Goal: Task Accomplishment & Management: Use online tool/utility

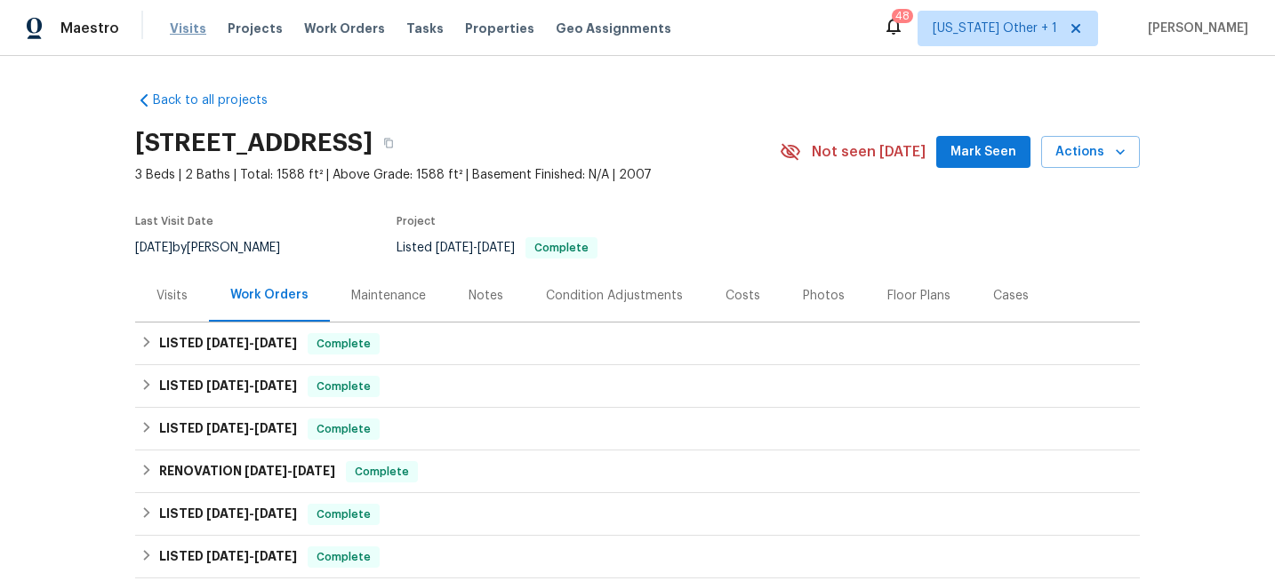
click at [184, 34] on span "Visits" at bounding box center [188, 29] width 36 height 18
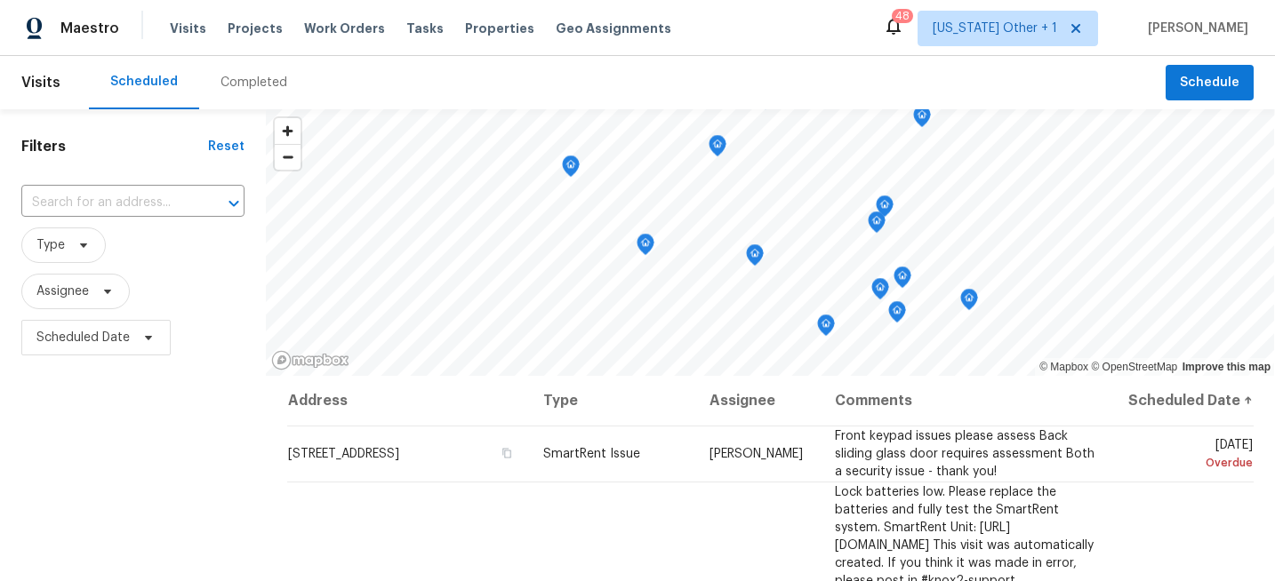
click at [136, 184] on div "​" at bounding box center [132, 203] width 223 height 38
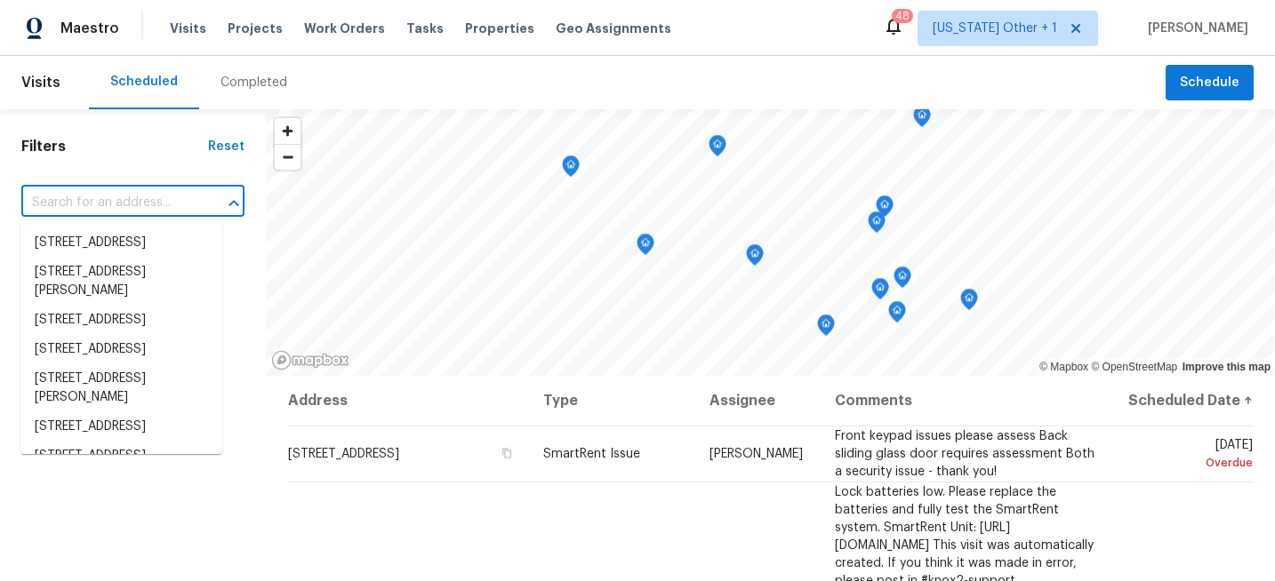
click at [136, 197] on input "text" at bounding box center [107, 203] width 173 height 28
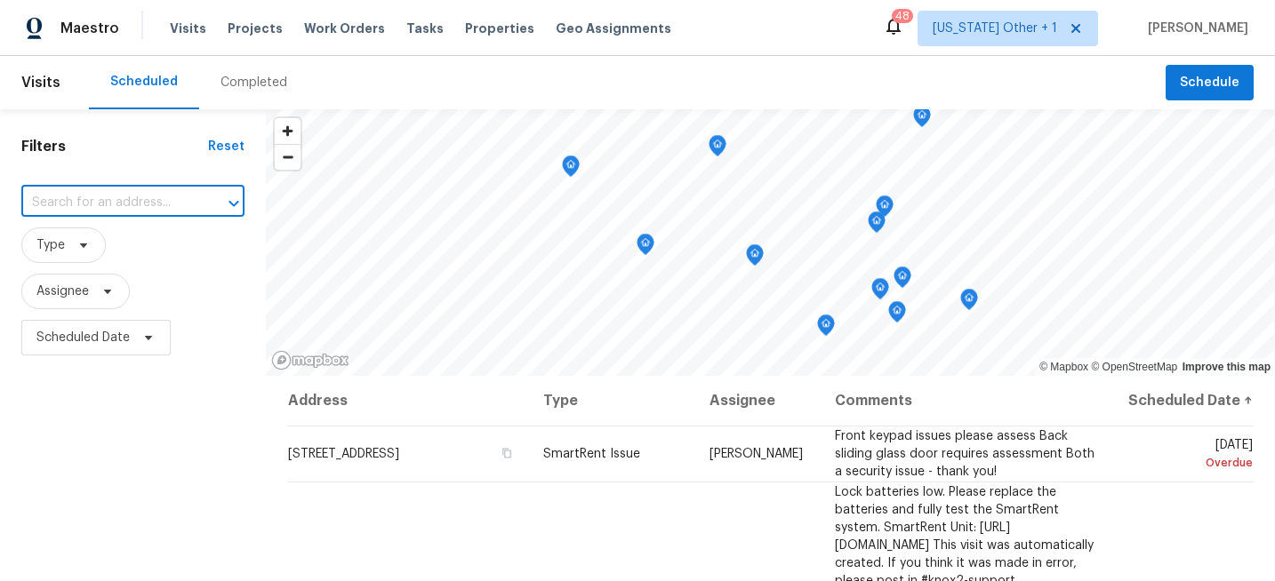
paste input "[STREET_ADDRESS]"
type input "[STREET_ADDRESS]"
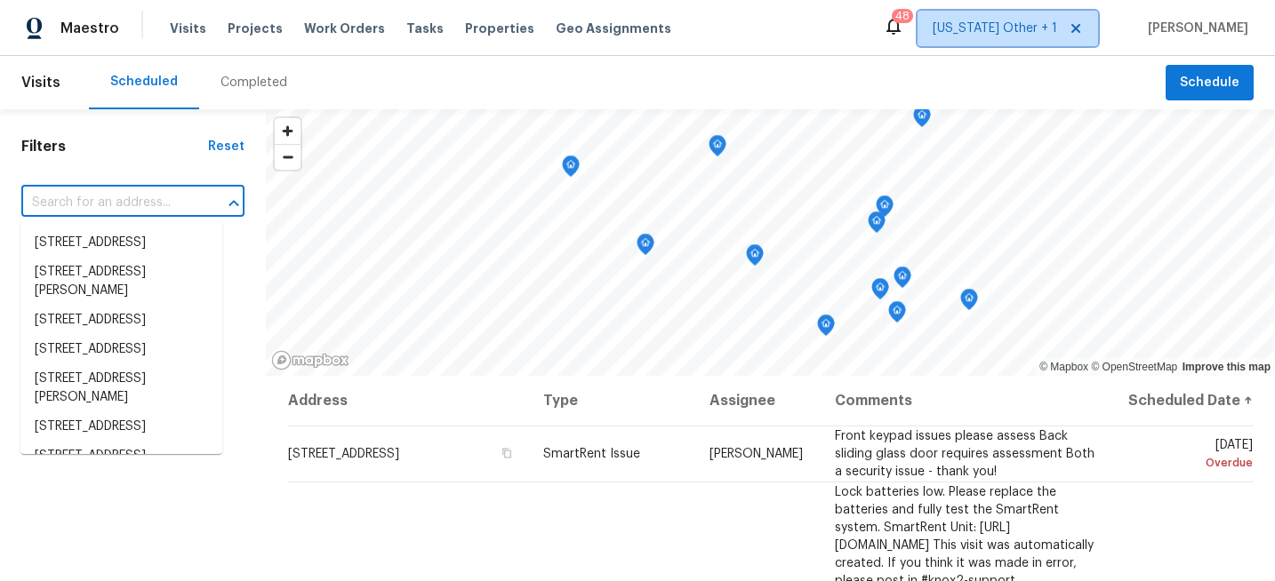
click at [1001, 20] on span "[US_STATE] Other + 1" at bounding box center [995, 29] width 124 height 18
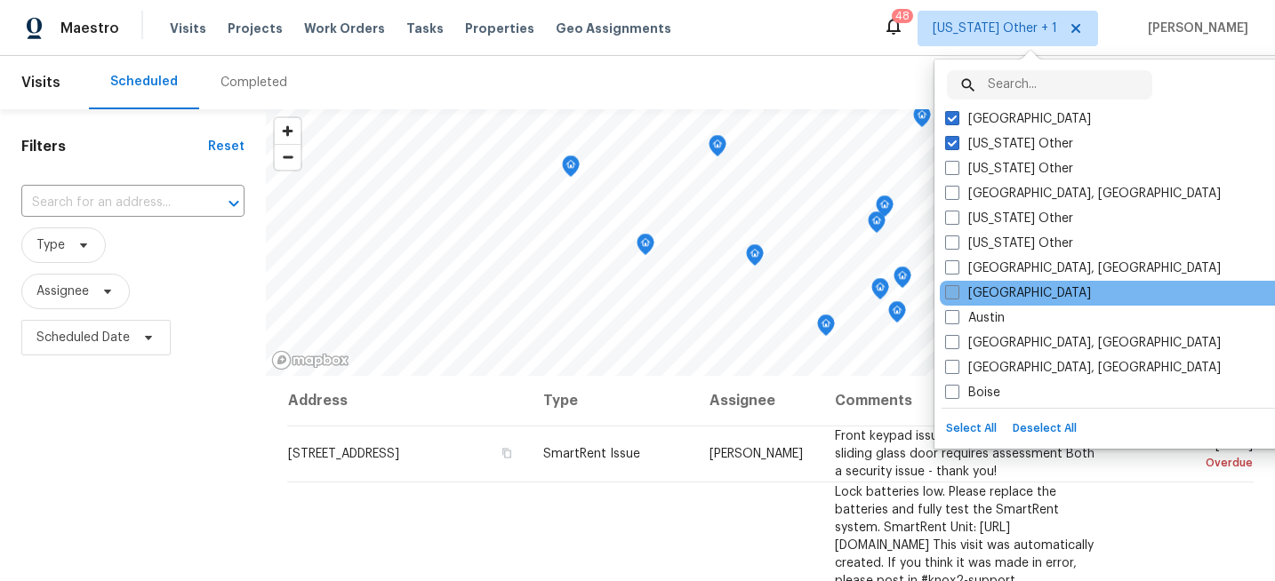
click at [995, 288] on label "[GEOGRAPHIC_DATA]" at bounding box center [1018, 293] width 146 height 18
click at [957, 288] on input "[GEOGRAPHIC_DATA]" at bounding box center [951, 290] width 12 height 12
checkbox input "true"
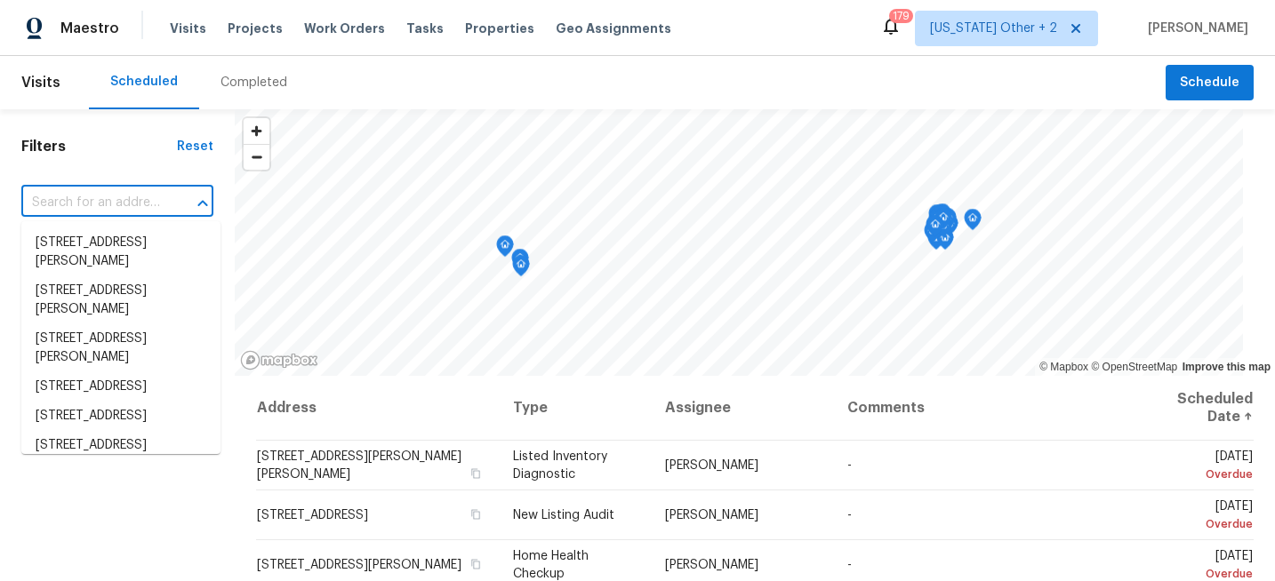
click at [147, 207] on input "text" at bounding box center [92, 203] width 142 height 28
paste input "[STREET_ADDRESS]"
type input "[STREET_ADDRESS]"
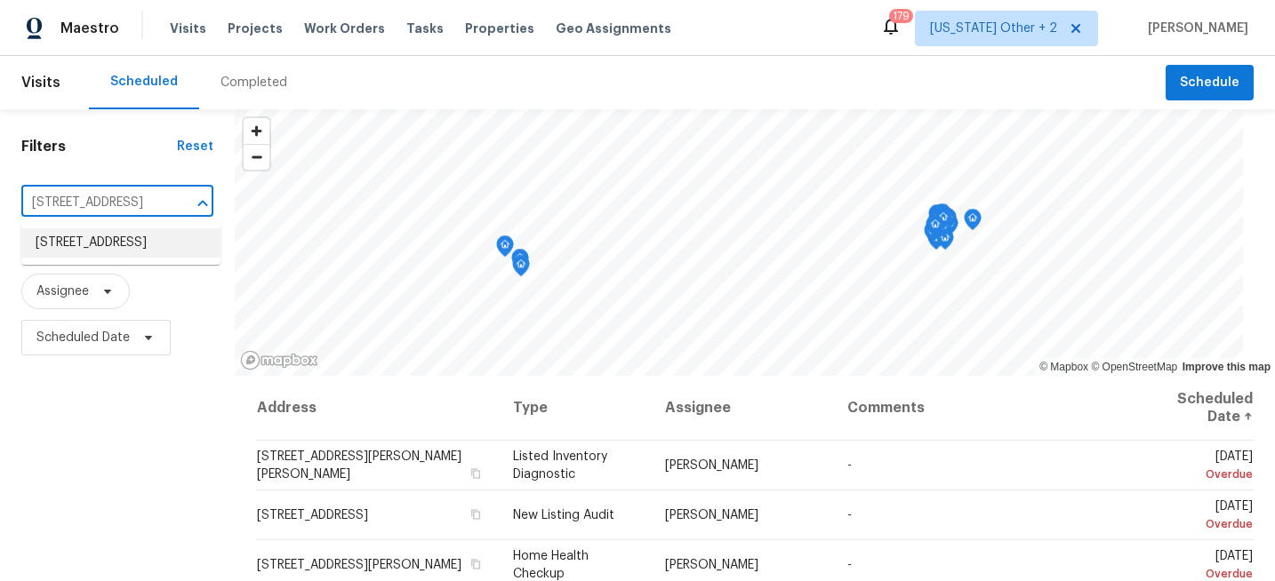
click at [141, 255] on li "[STREET_ADDRESS]" at bounding box center [120, 242] width 199 height 29
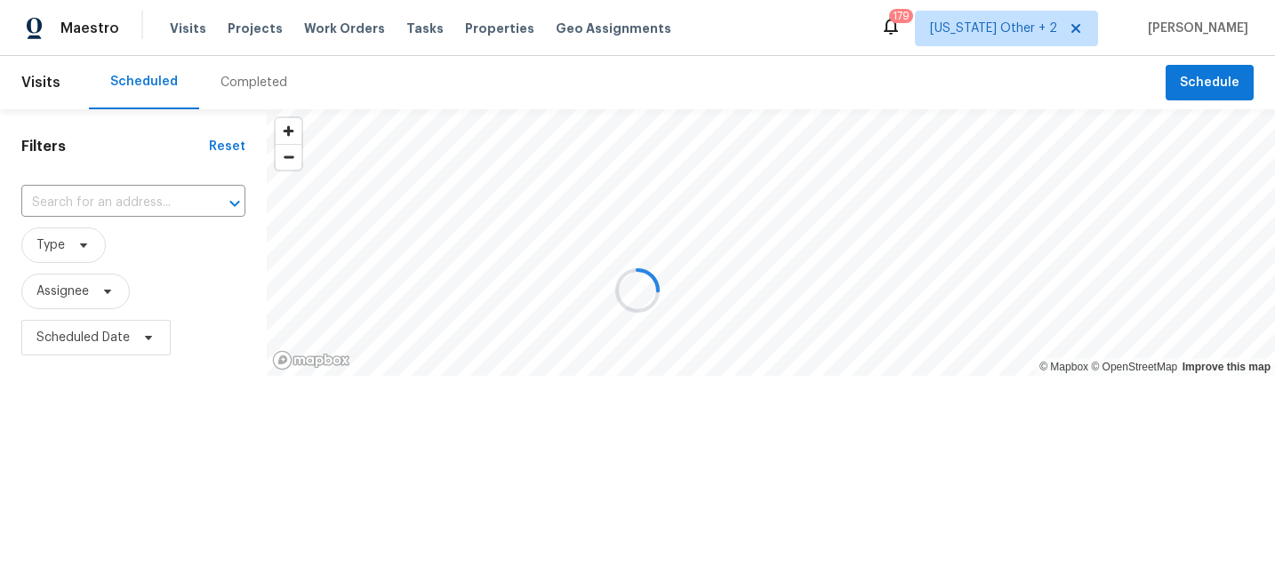
type input "[STREET_ADDRESS]"
